Goal: Transaction & Acquisition: Purchase product/service

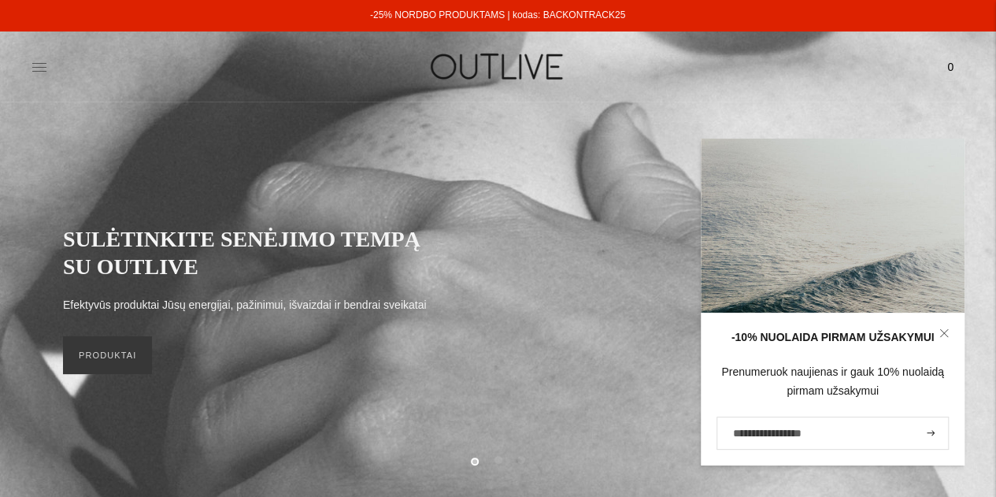
click at [33, 68] on icon at bounding box center [39, 67] width 16 height 16
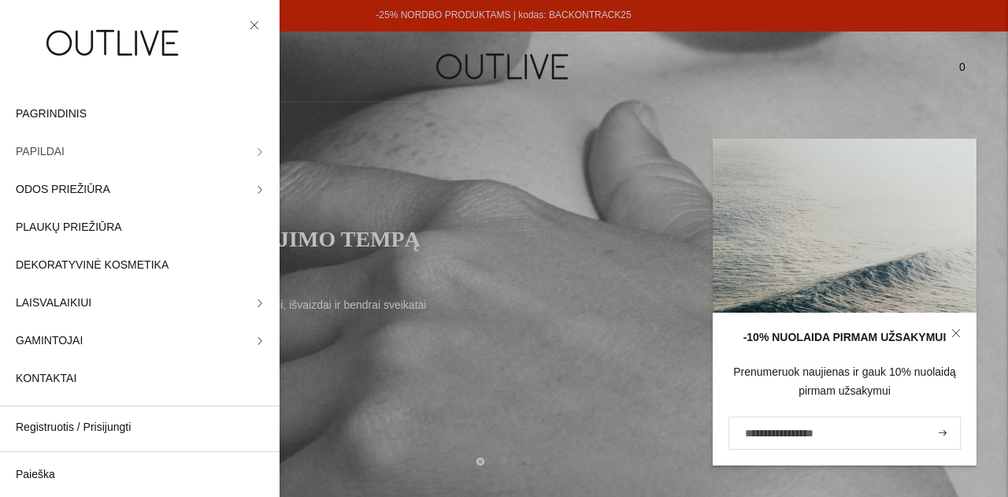
click at [98, 152] on link "PAPILDAI" at bounding box center [139, 152] width 279 height 38
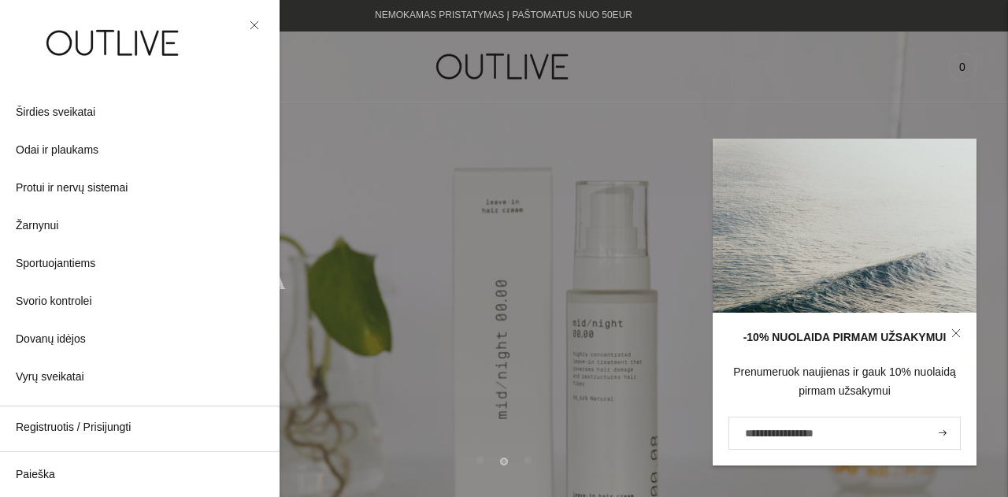
scroll to position [503, 0]
click at [84, 113] on span "Širdies sveikatai" at bounding box center [56, 114] width 80 height 19
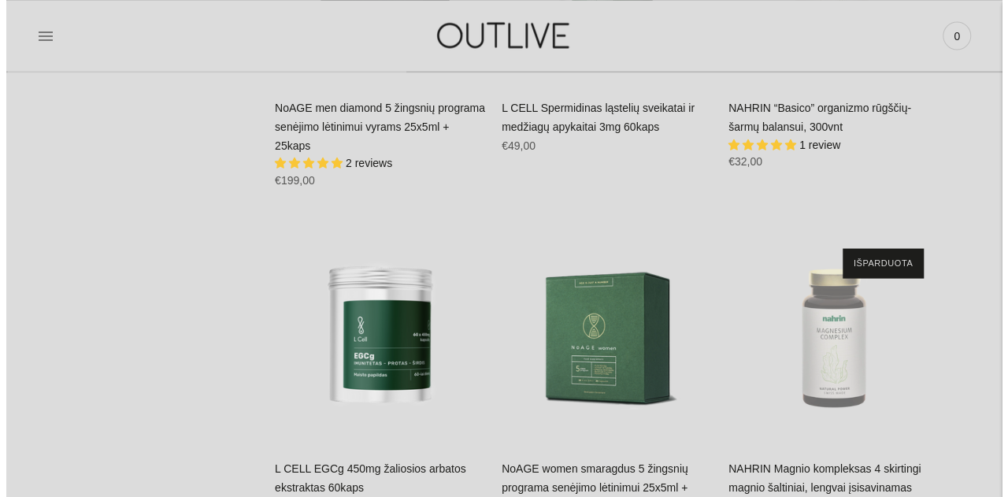
scroll to position [4155, 0]
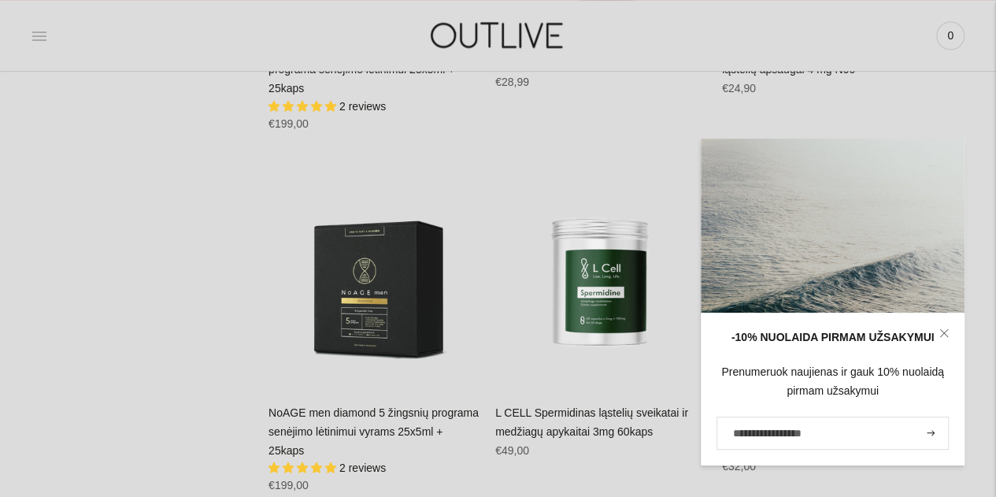
click at [40, 38] on icon at bounding box center [39, 36] width 16 height 16
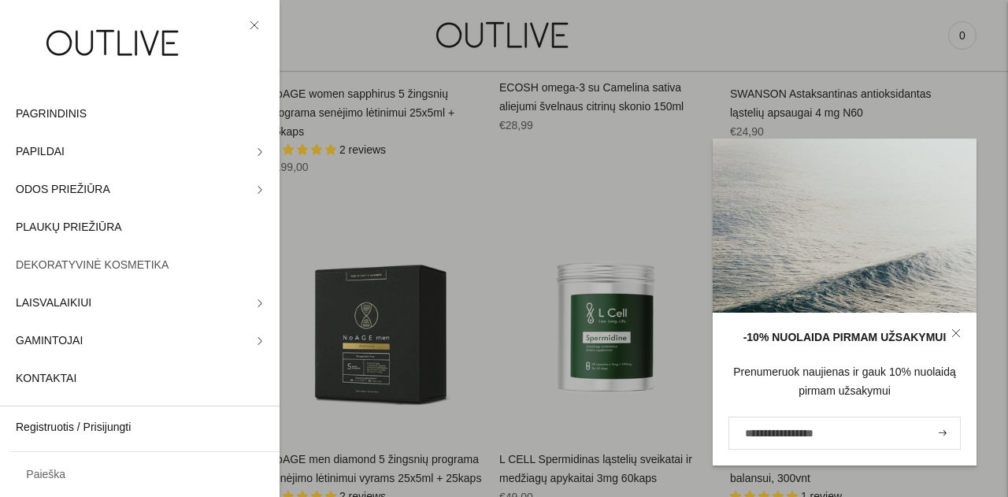
scroll to position [2, 0]
click at [83, 470] on link "Paieška" at bounding box center [139, 475] width 279 height 38
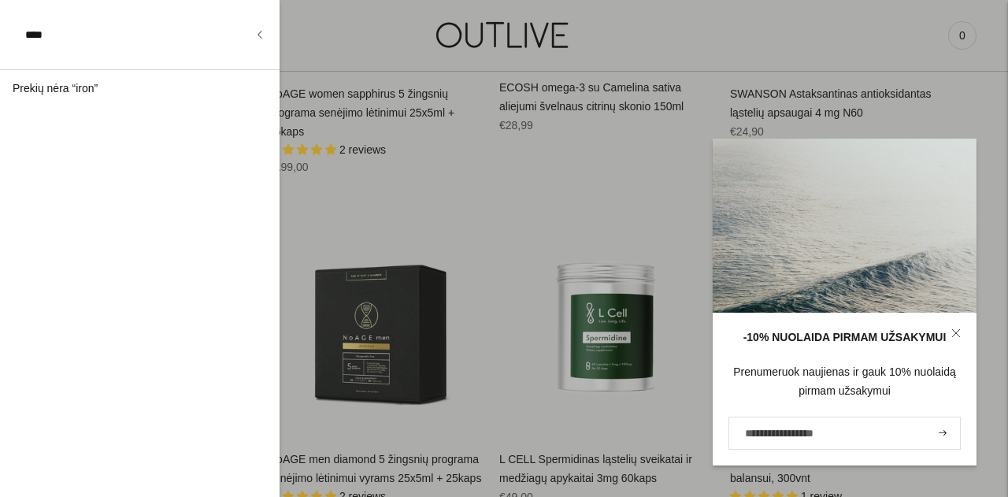
type input "****"
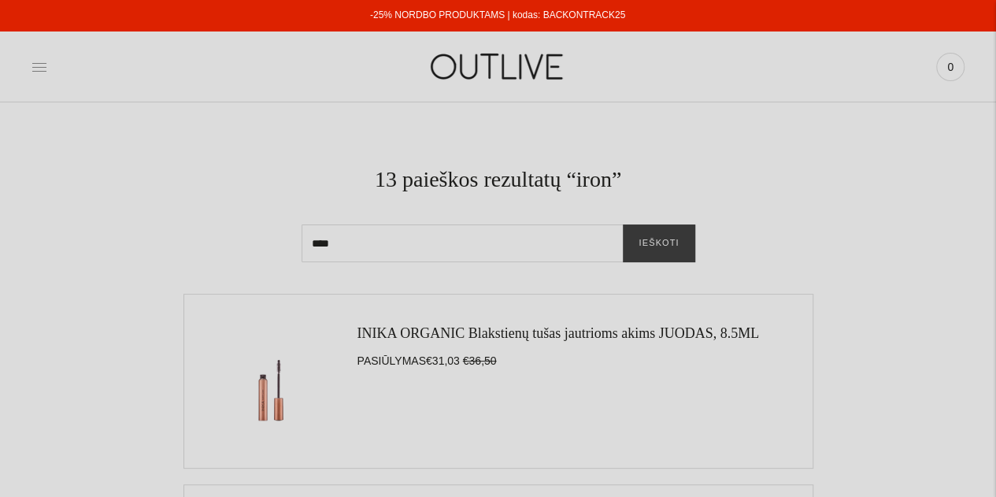
click at [46, 64] on icon at bounding box center [39, 67] width 16 height 16
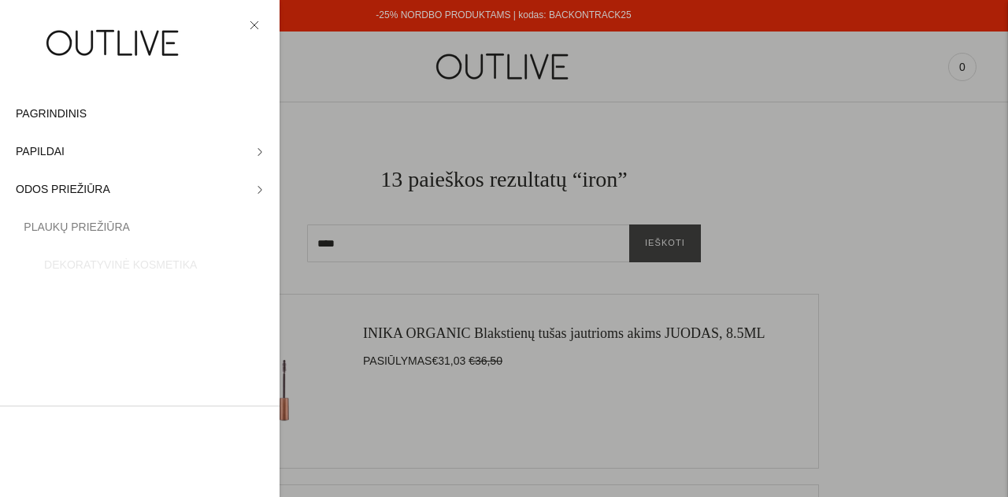
scroll to position [2, 0]
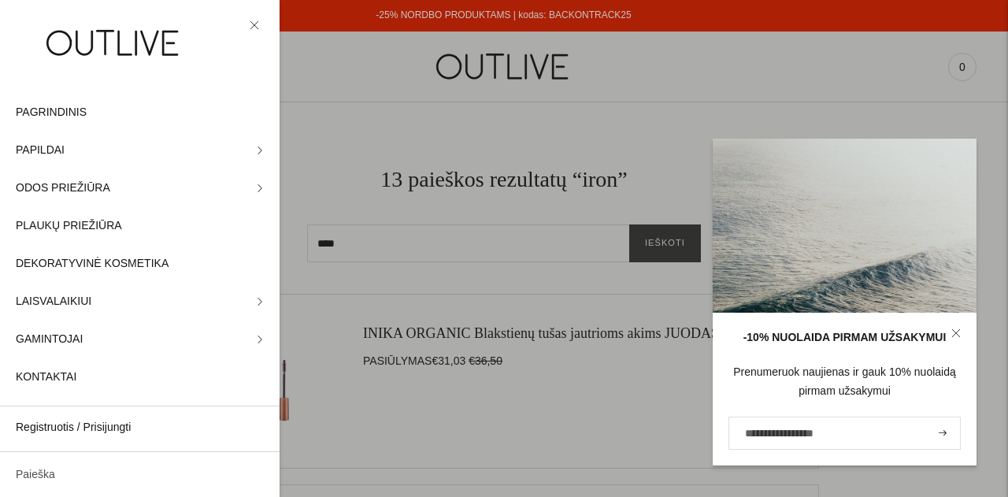
click at [91, 473] on link "Paieška" at bounding box center [139, 475] width 279 height 38
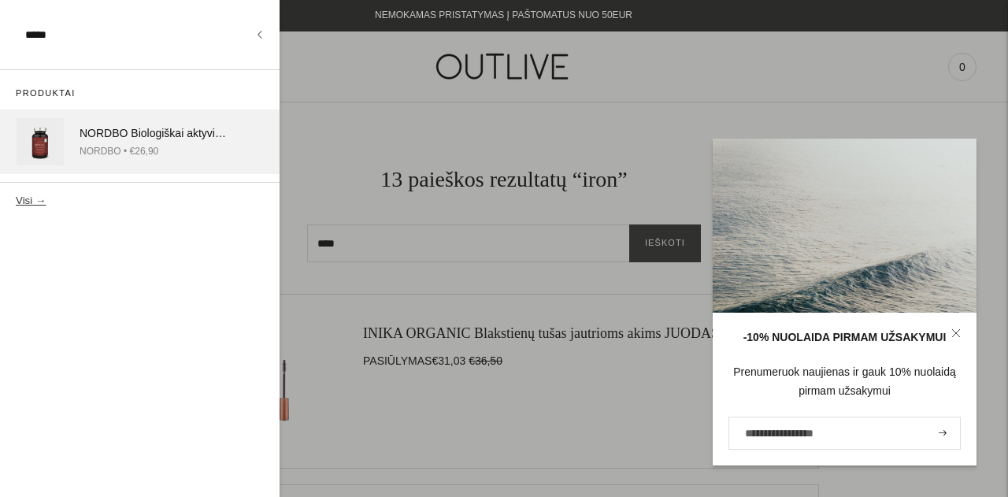
type input "*****"
click at [152, 131] on div "NORDBO Biologiškai aktyvi švelni skrandžiui gelež is su vitaminu C 90kaps" at bounding box center [153, 133] width 146 height 19
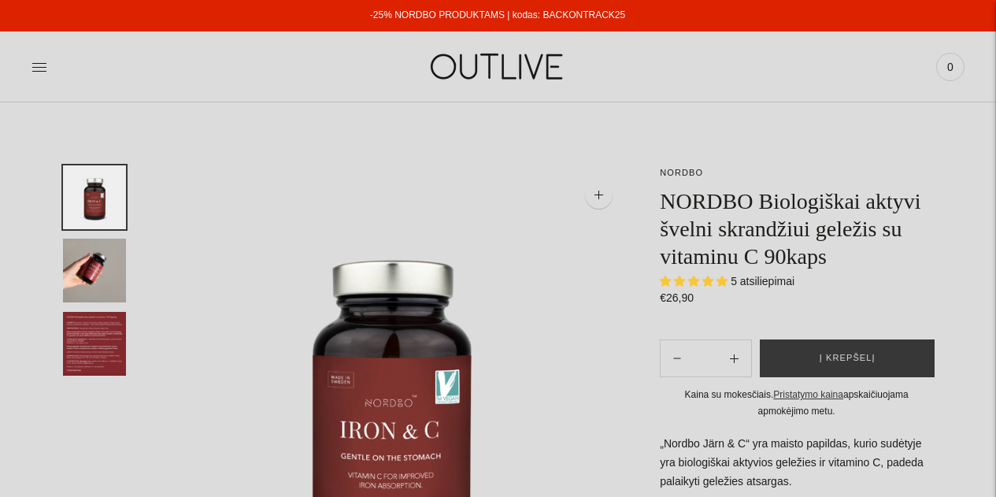
select select "**********"
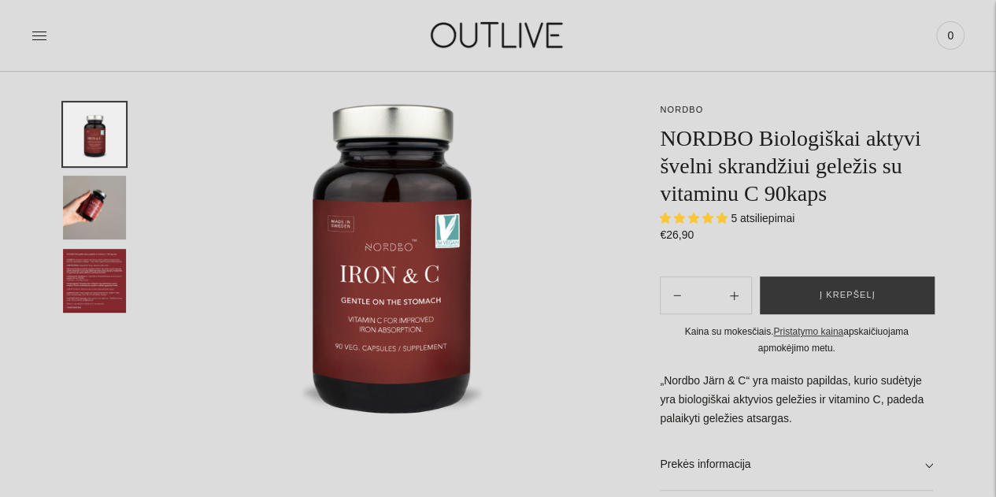
scroll to position [179, 0]
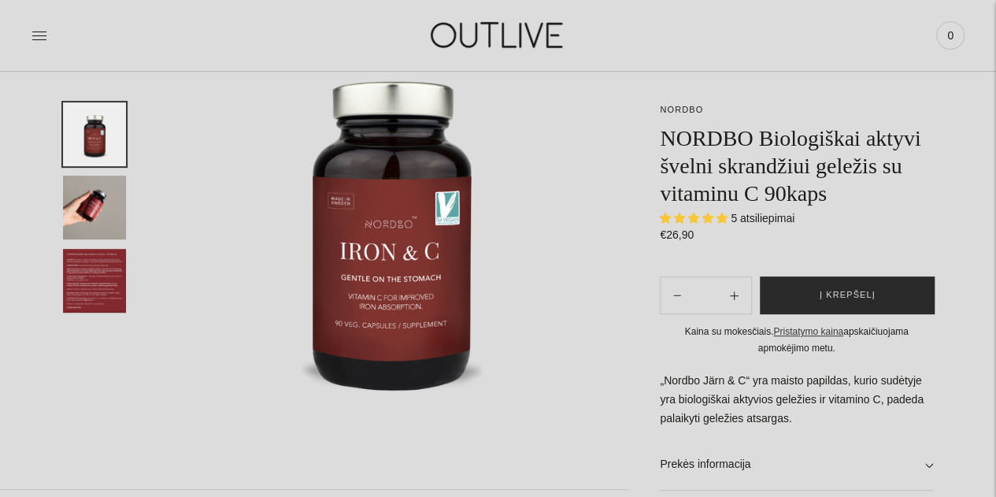
click at [850, 288] on span "Į krepšelį" at bounding box center [847, 295] width 56 height 16
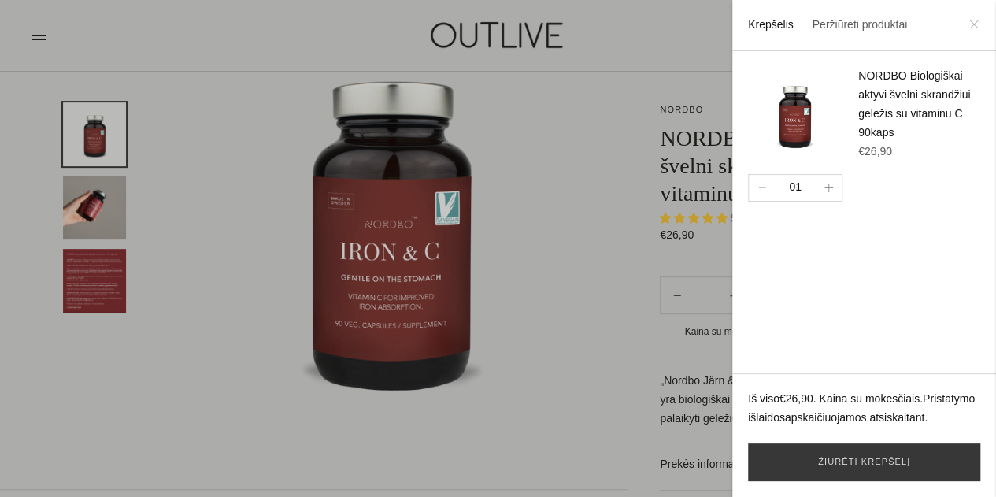
click at [975, 23] on icon at bounding box center [973, 24] width 9 height 9
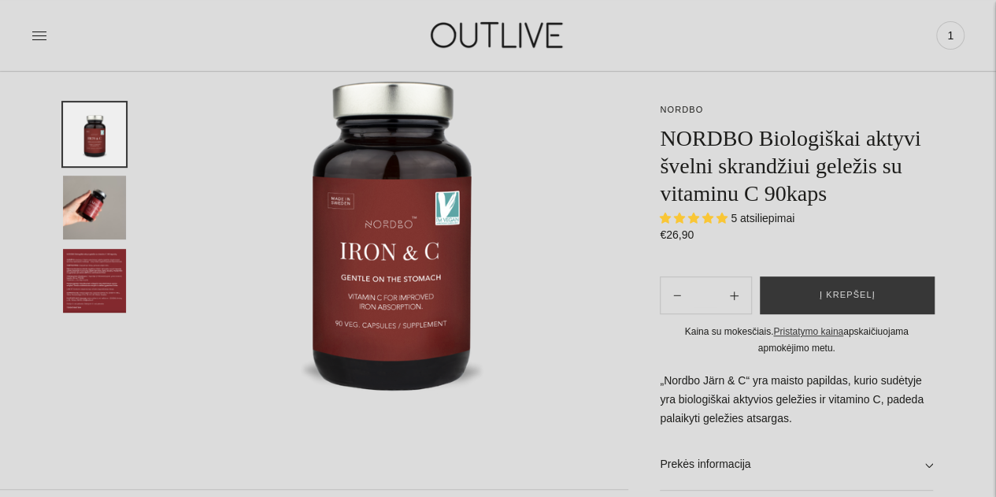
click at [108, 215] on img "Translation missing: en.general.accessibility.image_thumbail" at bounding box center [94, 208] width 63 height 64
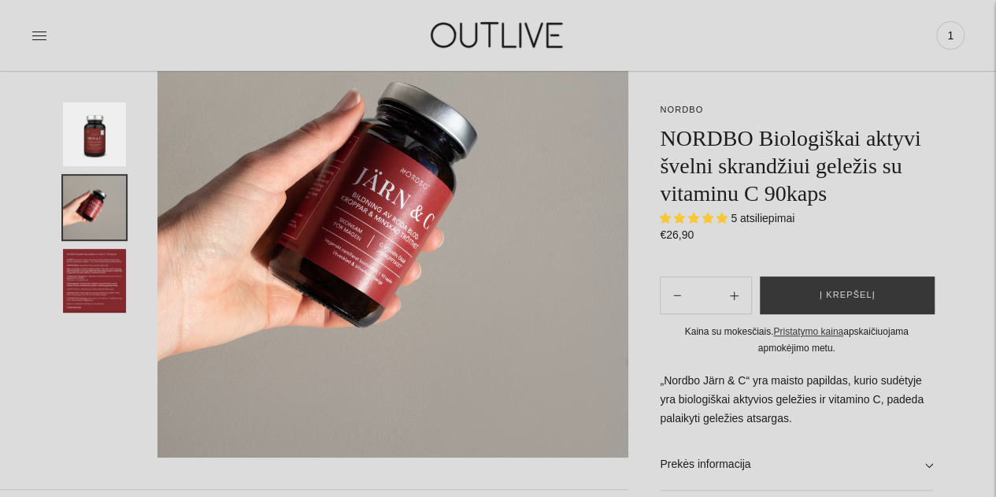
click at [102, 268] on img "Translation missing: en.general.accessibility.image_thumbail" at bounding box center [94, 281] width 63 height 64
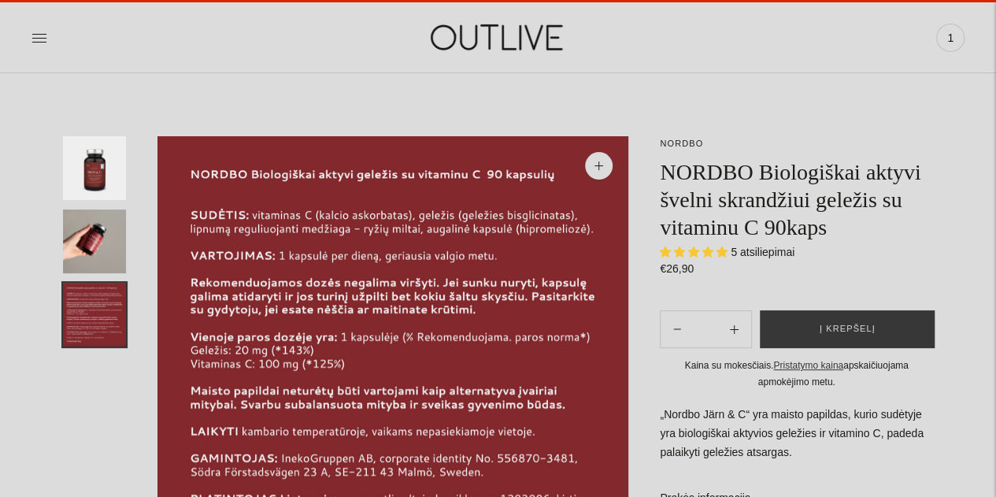
scroll to position [28, 0]
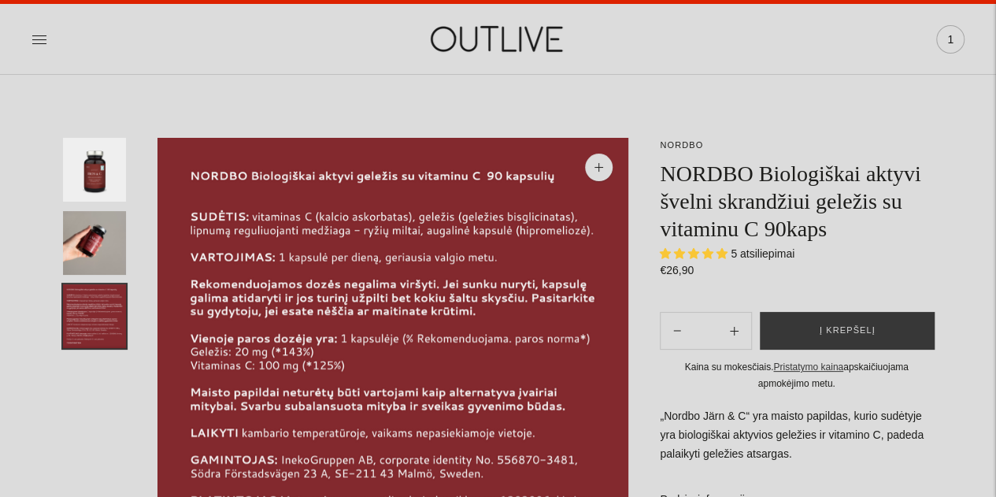
click at [954, 37] on span "1" at bounding box center [950, 39] width 22 height 22
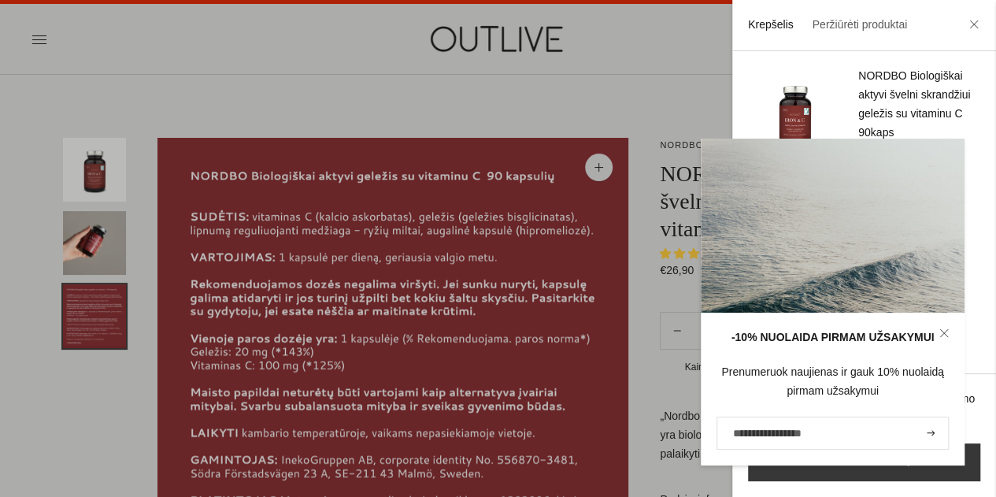
click at [803, 445] on input "El. pašto adresas" at bounding box center [832, 432] width 232 height 33
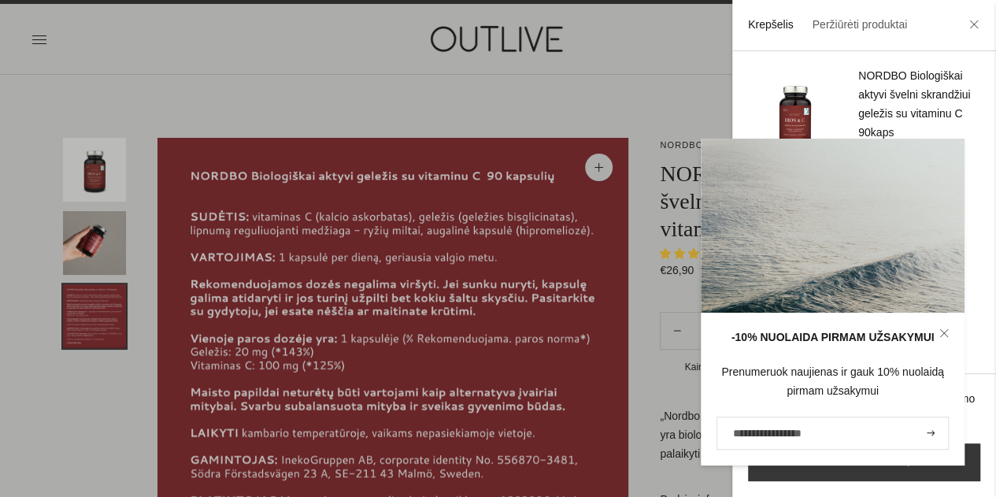
click at [801, 438] on input "El. pašto adresas" at bounding box center [832, 432] width 232 height 33
click at [786, 431] on input "El. pašto adresas" at bounding box center [832, 432] width 232 height 33
click at [748, 435] on input "El. pašto adresas" at bounding box center [832, 432] width 232 height 33
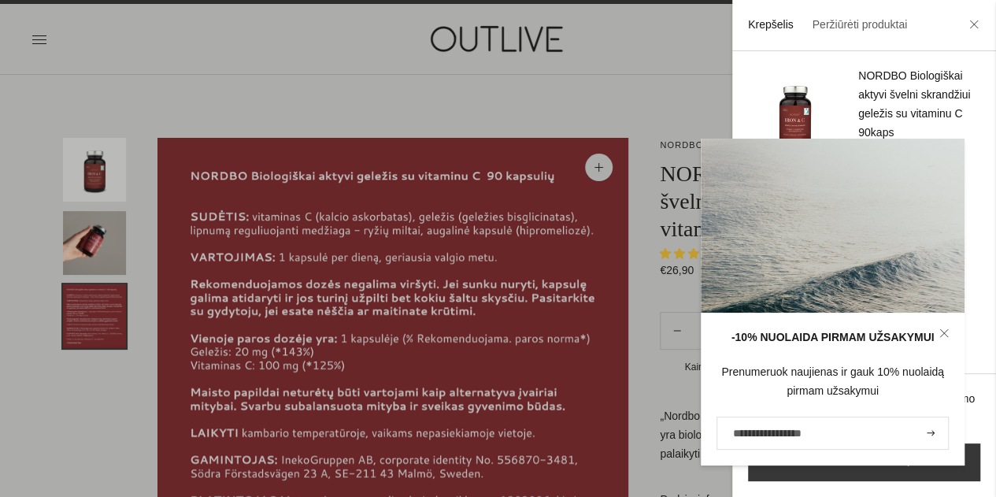
click at [748, 435] on input "El. pašto adresas" at bounding box center [832, 432] width 232 height 33
click at [938, 324] on link at bounding box center [943, 333] width 41 height 41
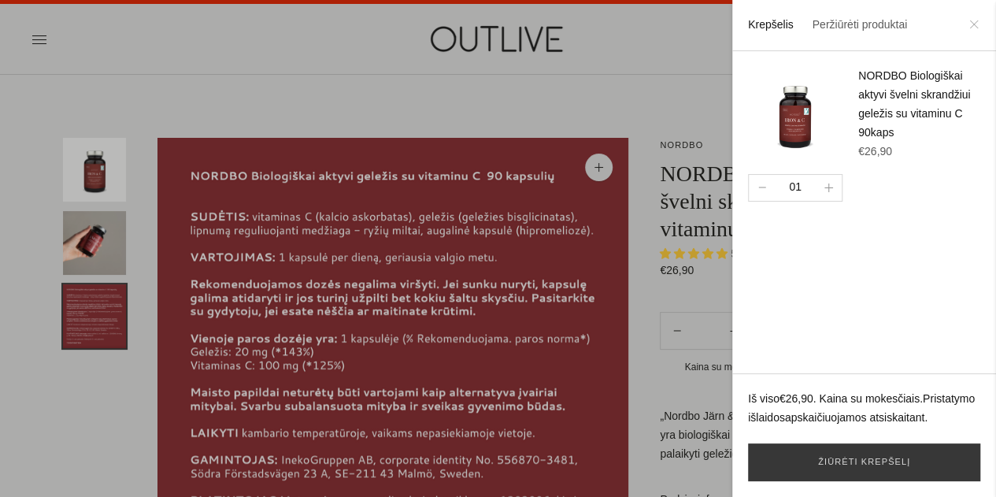
click at [974, 26] on icon at bounding box center [973, 24] width 9 height 9
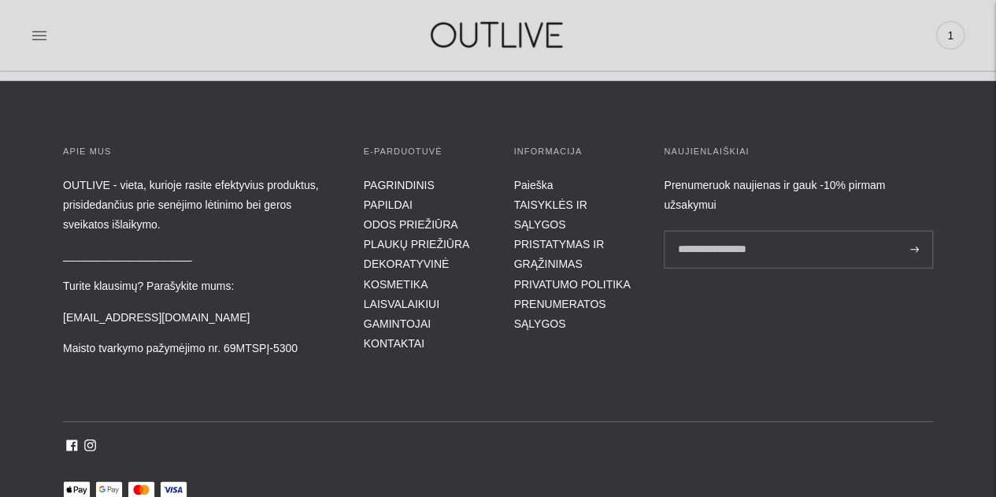
scroll to position [2229, 0]
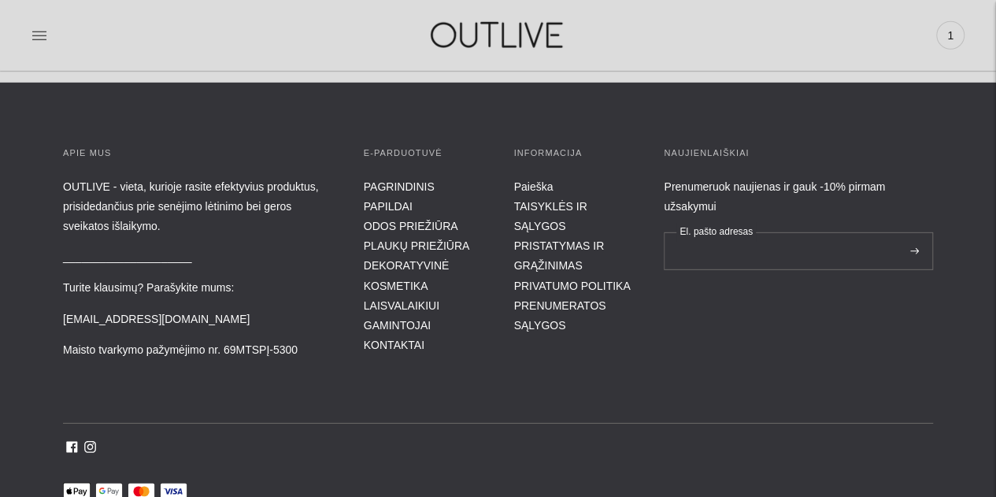
click at [757, 246] on input "El. pašto adresas" at bounding box center [798, 251] width 269 height 38
type input "**********"
click at [913, 248] on icon at bounding box center [914, 251] width 9 height 6
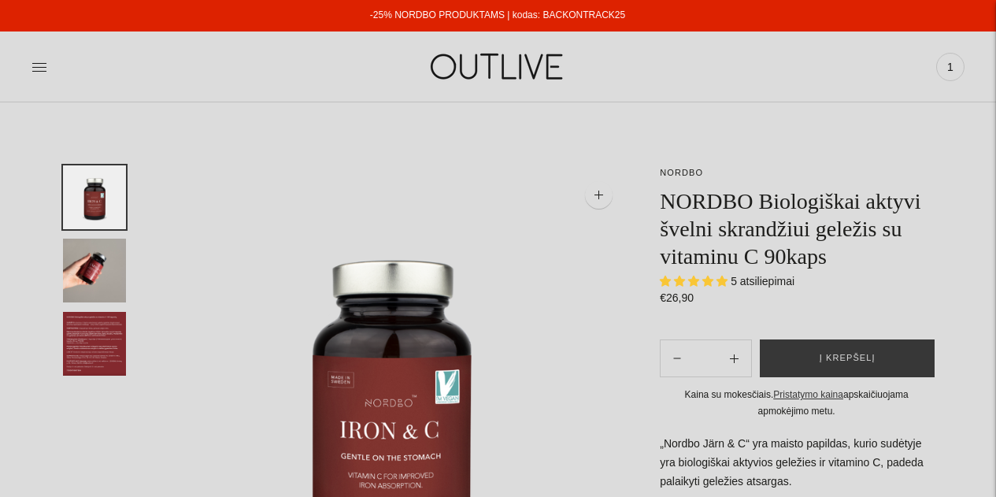
select select "**********"
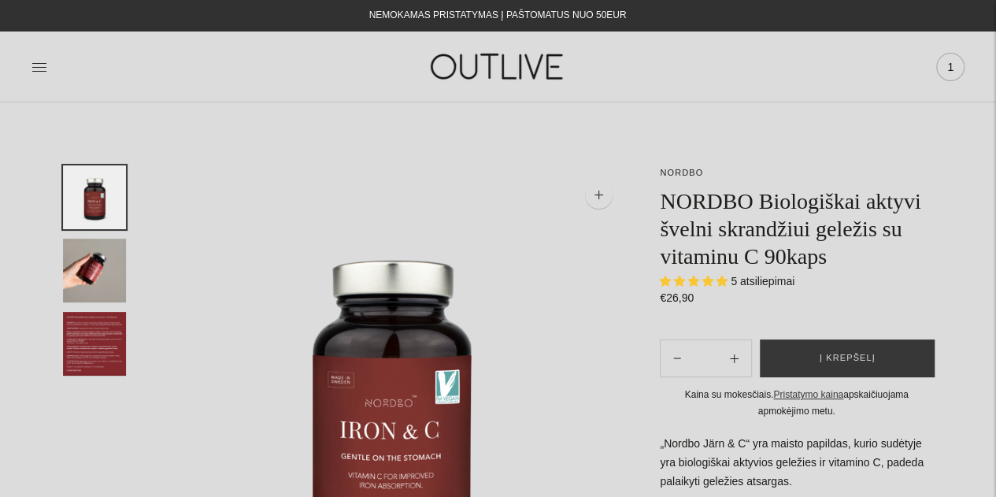
click at [948, 67] on span "1" at bounding box center [950, 67] width 22 height 22
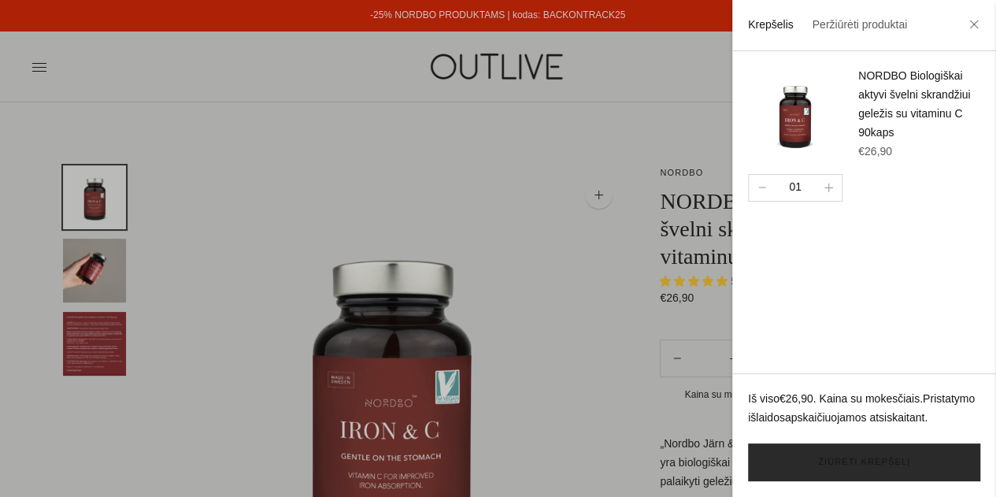
click at [852, 464] on link "Žiūrėti krepšelį" at bounding box center [864, 462] width 232 height 38
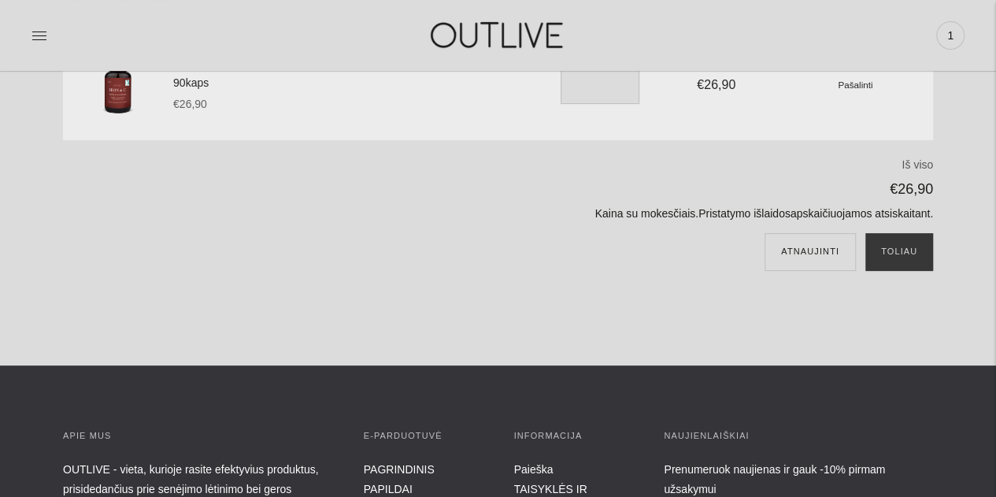
scroll to position [225, 0]
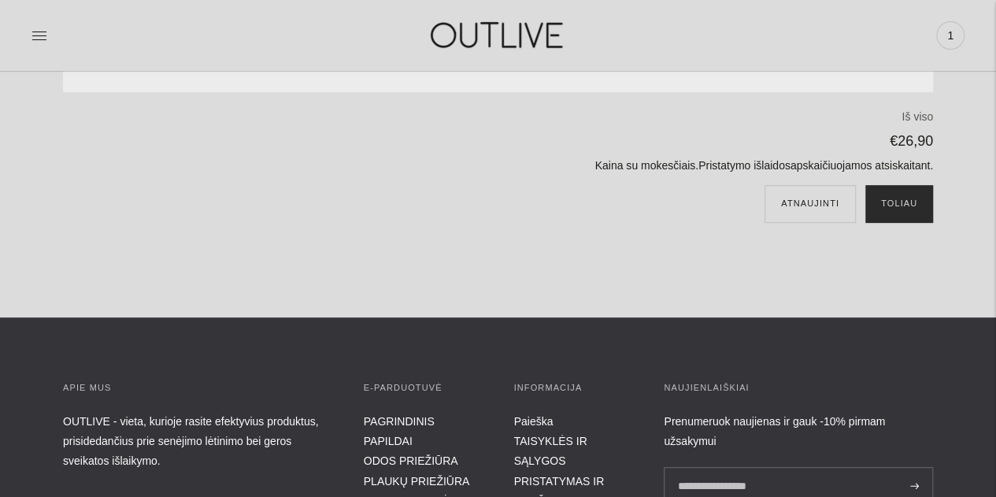
click at [916, 201] on button "Toliau" at bounding box center [899, 204] width 68 height 38
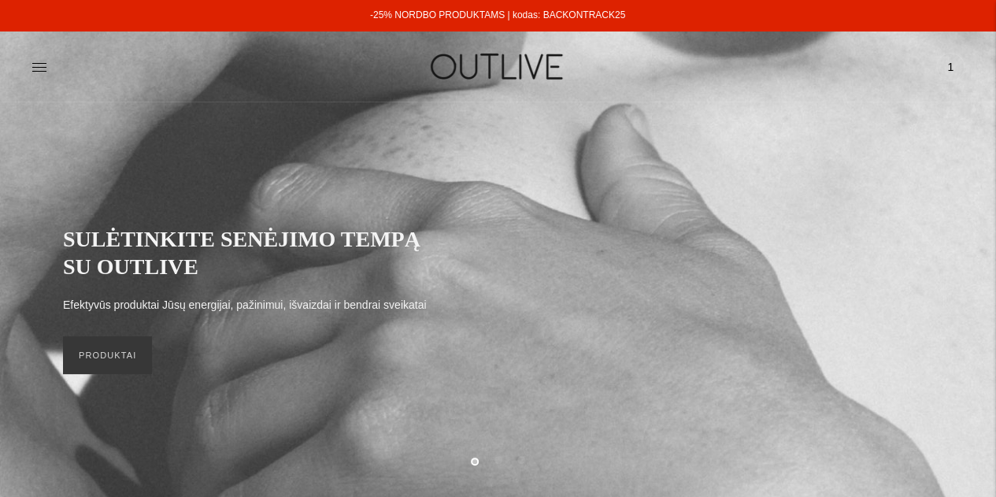
scroll to position [46, 0]
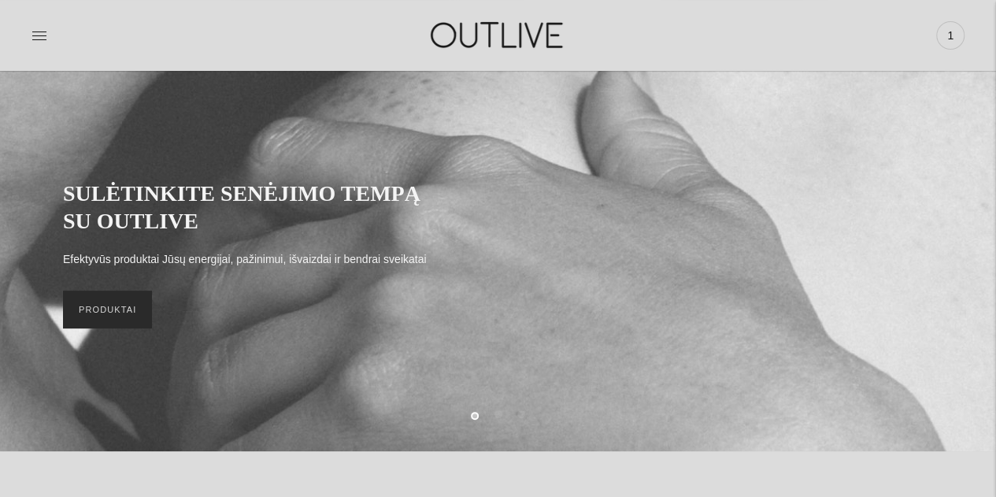
click at [121, 316] on link "PRODUKTAI" at bounding box center [107, 309] width 89 height 38
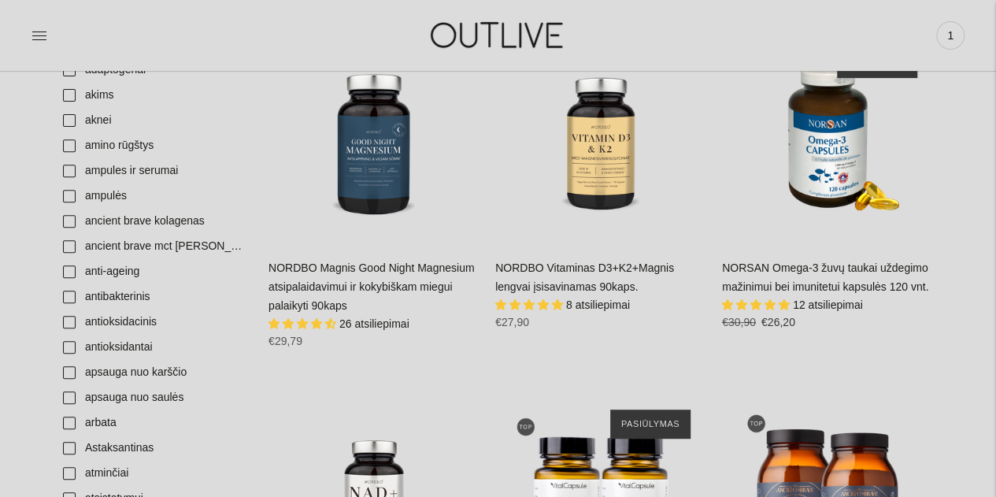
scroll to position [494, 0]
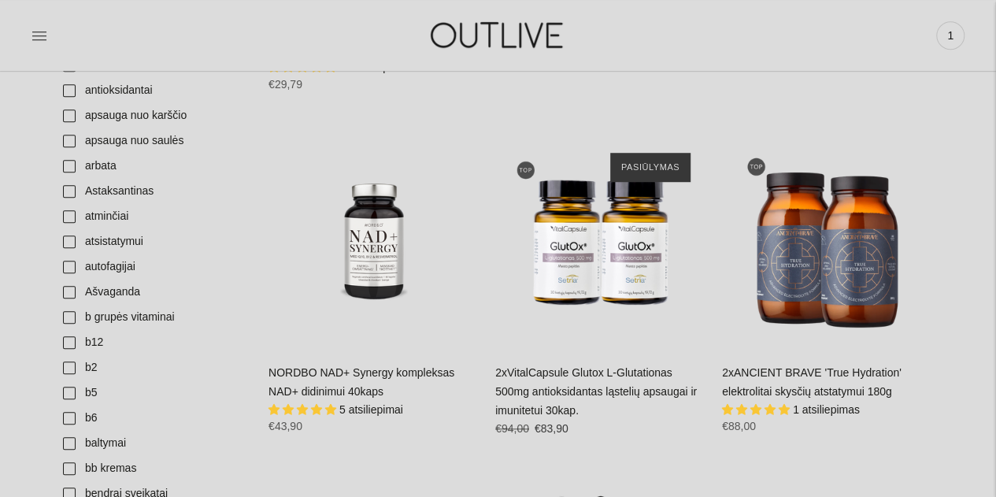
click at [582, 374] on link "2xVitalCapsule Glutox L-Glutationas 500mg antioksidantas ląstelių apsaugai ir i…" at bounding box center [596, 391] width 202 height 50
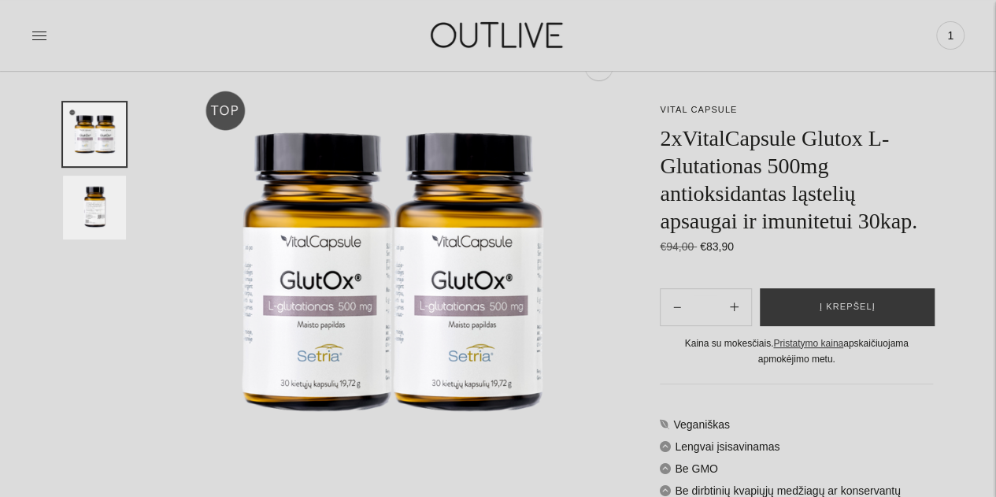
scroll to position [128, 0]
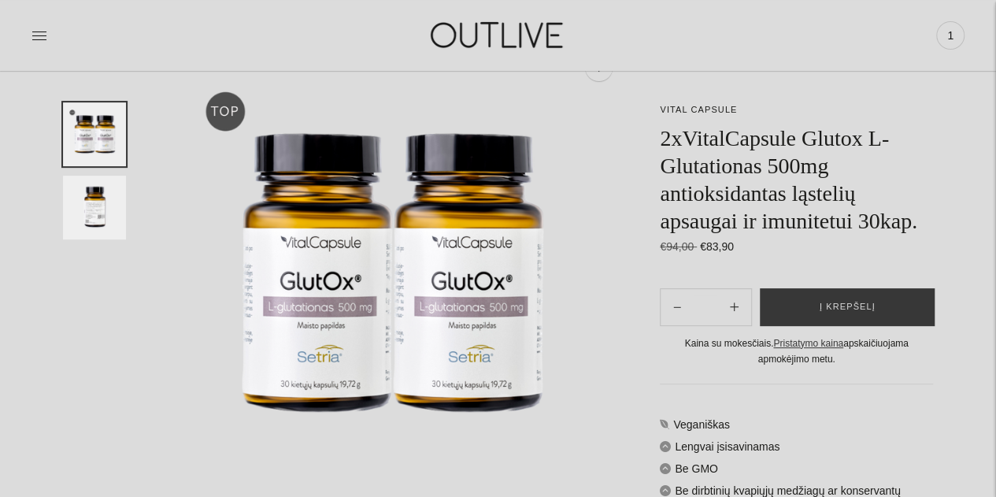
click at [91, 207] on img "Translation missing: en.general.accessibility.image_thumbail" at bounding box center [94, 208] width 63 height 64
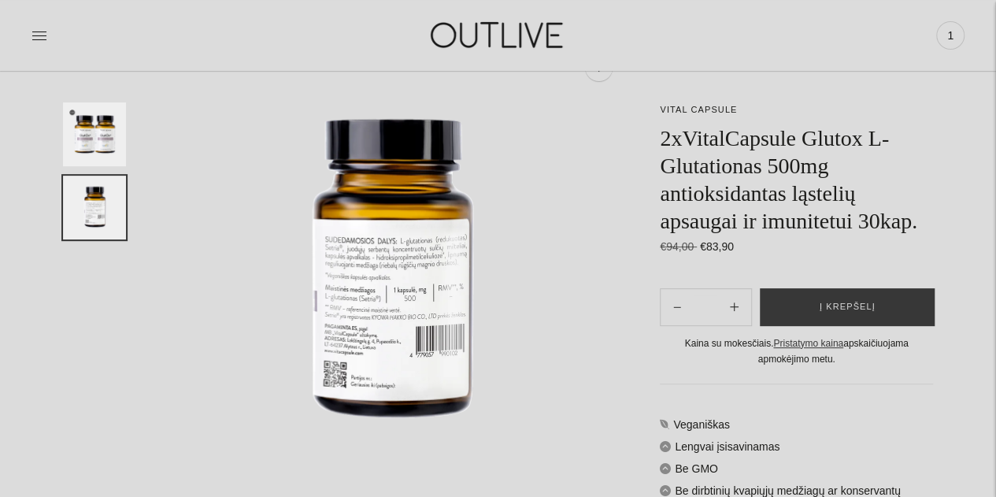
click at [100, 142] on img "Translation missing: en.general.accessibility.image_thumbail" at bounding box center [94, 134] width 63 height 64
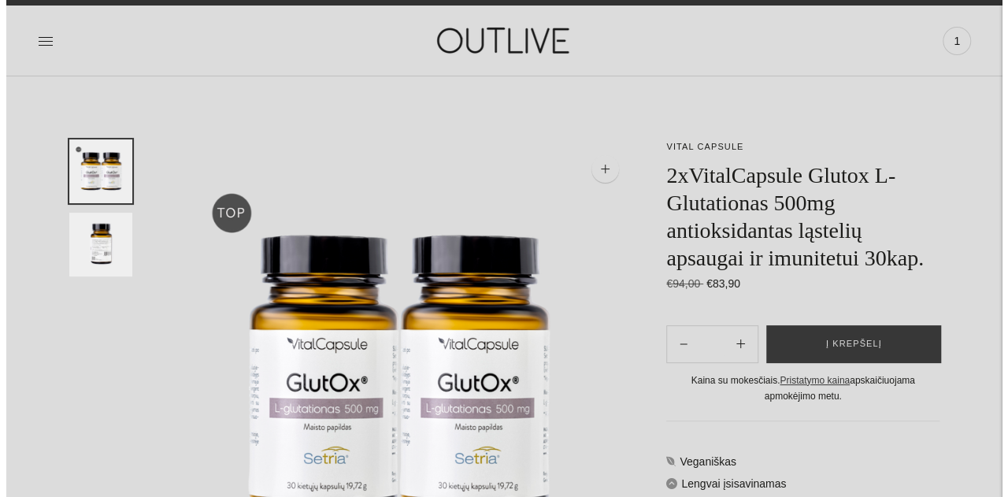
scroll to position [0, 0]
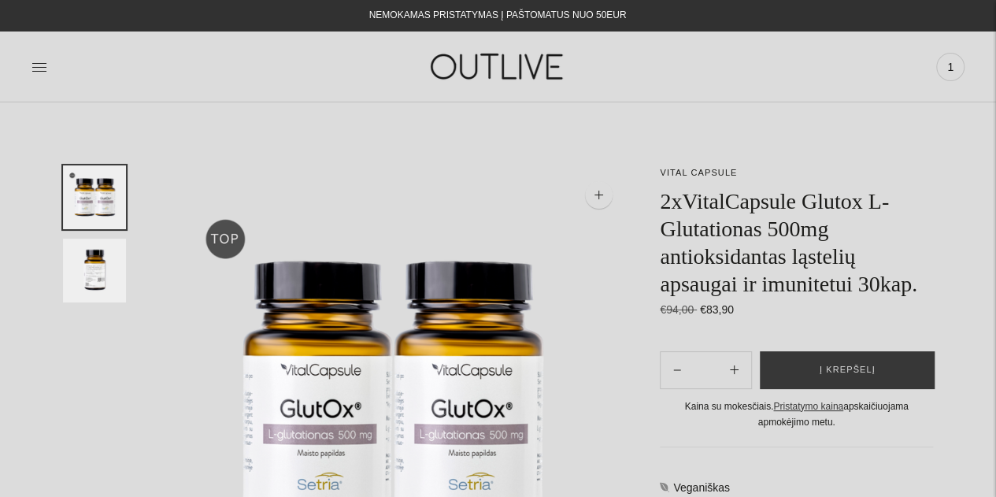
click at [57, 49] on div at bounding box center [186, 66] width 311 height 54
click at [31, 65] on div "PAGRINDINIS PAPILDAI Visi papildai Antioksidantai Dirbantiems ofise Ekologiška …" at bounding box center [498, 66] width 996 height 54
click at [45, 71] on icon at bounding box center [39, 67] width 14 height 8
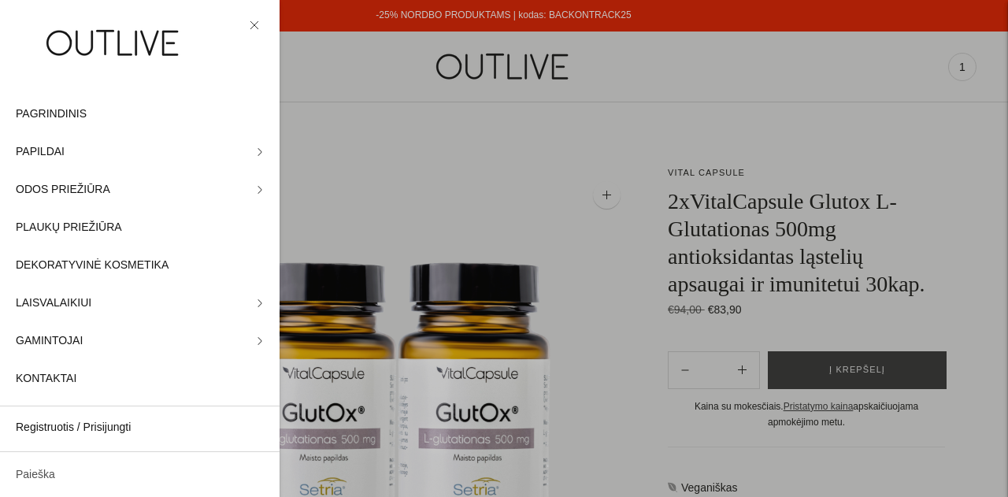
click at [87, 475] on link "Paieška" at bounding box center [139, 475] width 279 height 38
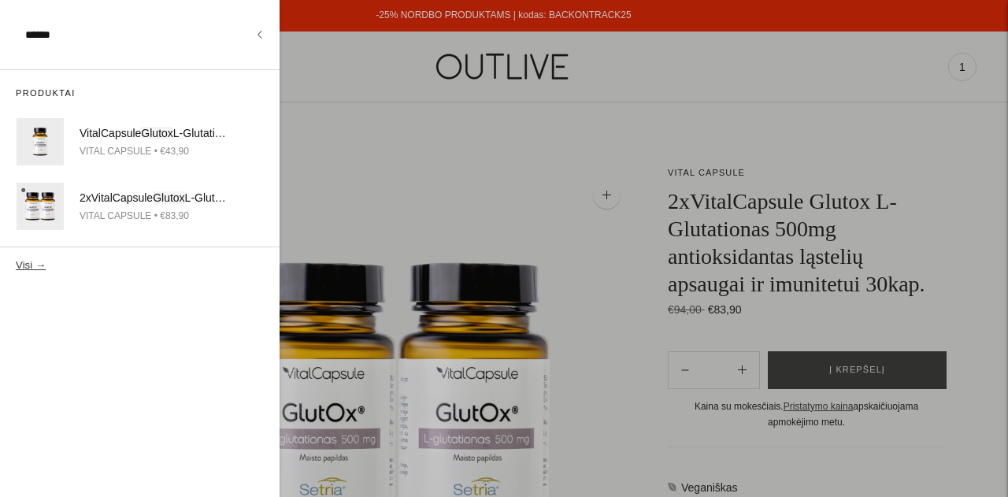
type input "******"
click at [16, 259] on button "Visi →" at bounding box center [31, 265] width 30 height 12
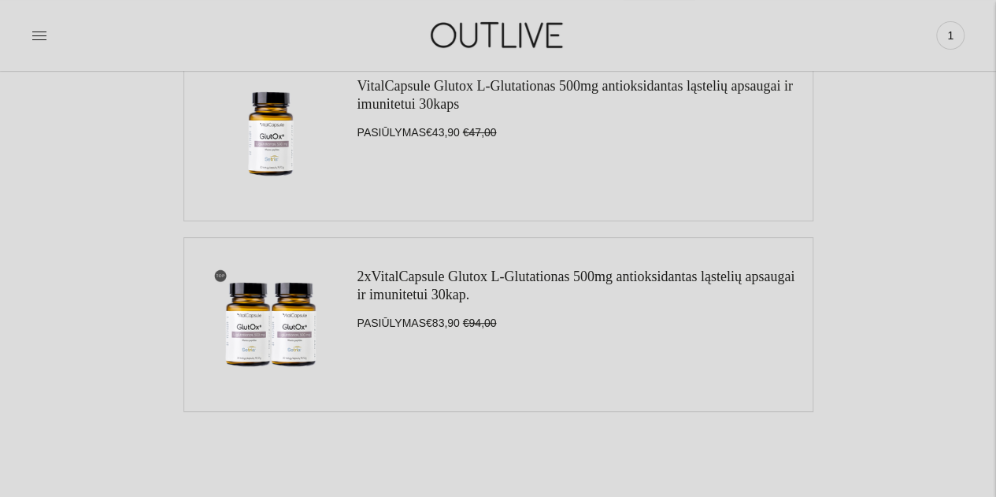
scroll to position [186, 0]
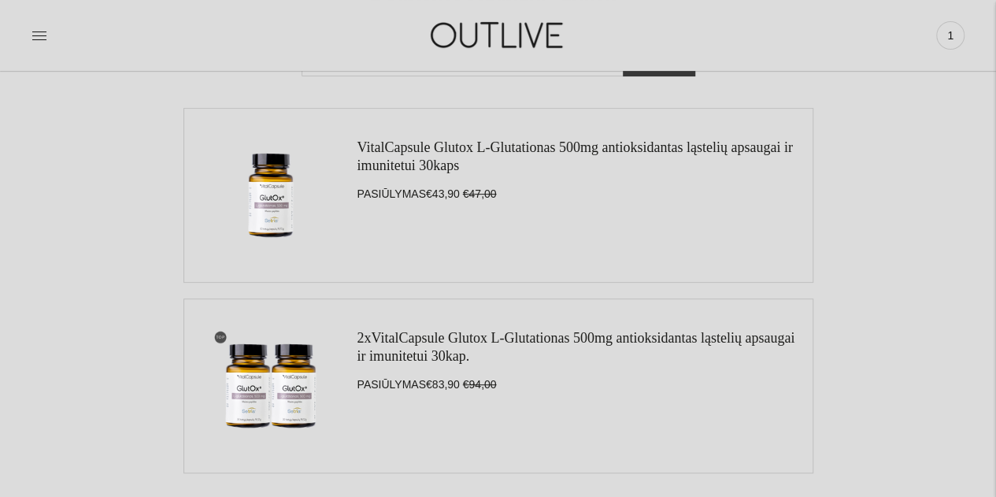
click at [531, 144] on link "VitalCapsule Glutox L-Glutationas 500mg antioksidantas ląstelių apsaugai ir imu…" at bounding box center [574, 156] width 435 height 34
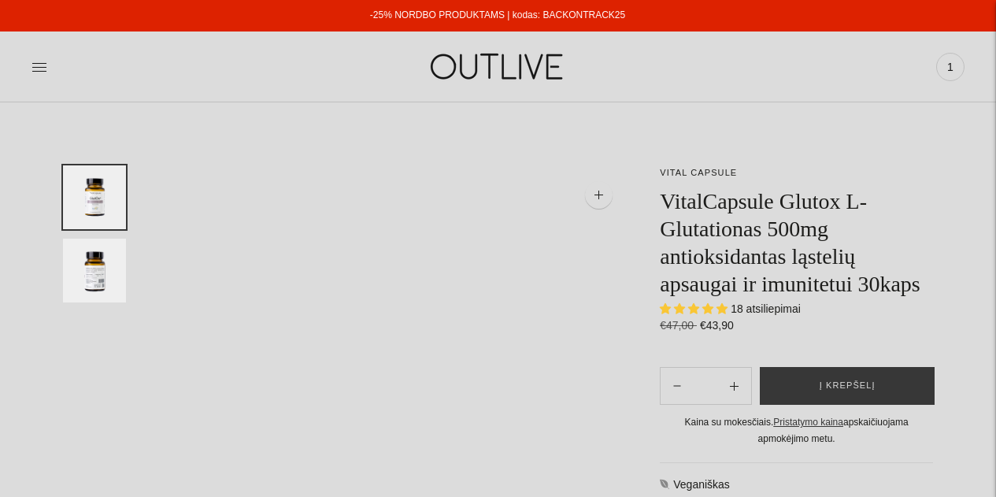
select select "**********"
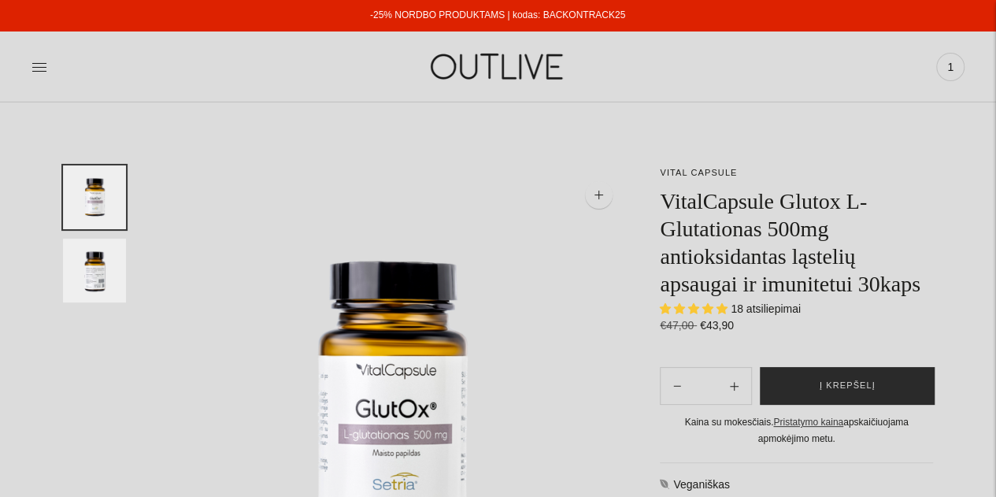
click at [838, 374] on button "Į krepšelį" at bounding box center [847, 386] width 175 height 38
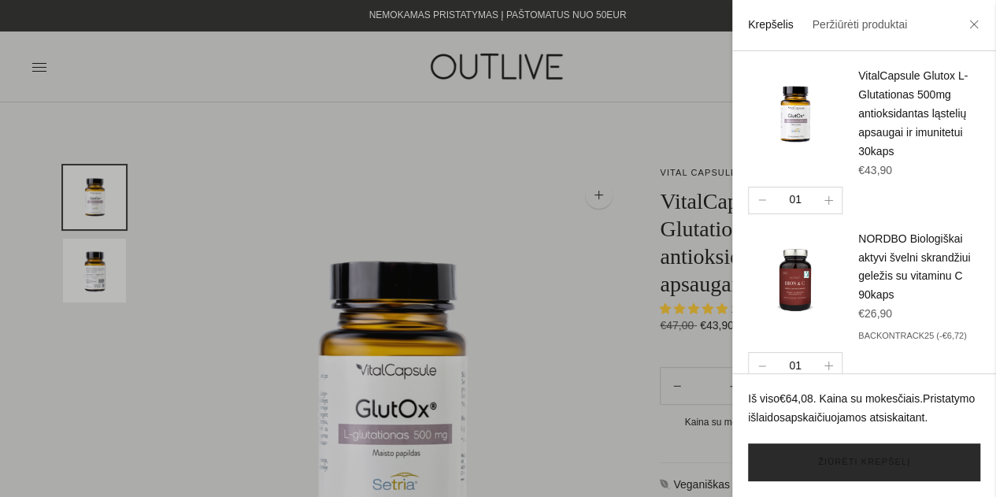
click at [875, 459] on link "Žiūrėti krepšelį" at bounding box center [864, 462] width 232 height 38
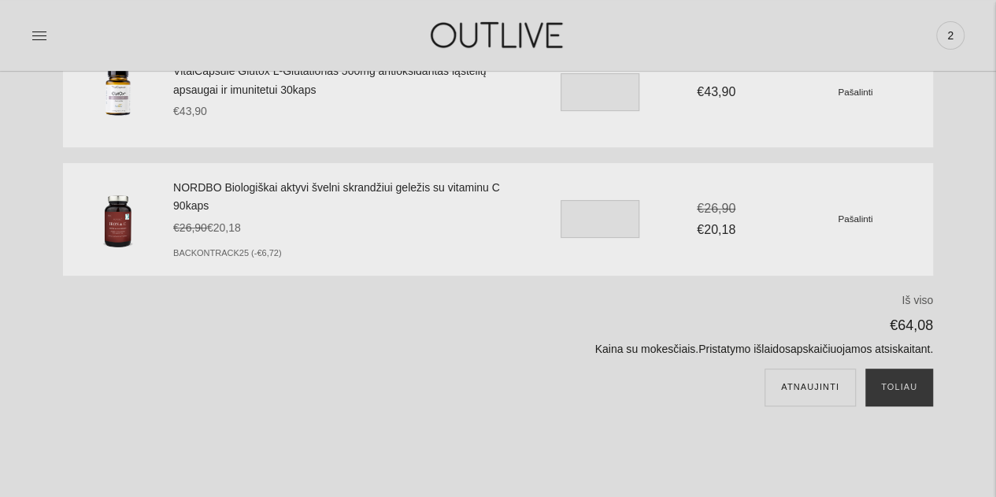
scroll to position [97, 0]
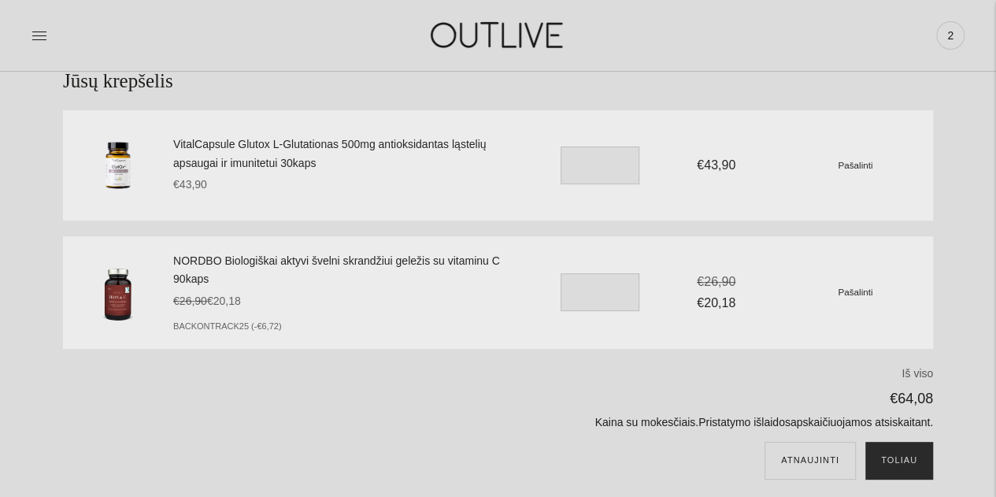
click at [900, 459] on button "Toliau" at bounding box center [899, 461] width 68 height 38
